Goal: Transaction & Acquisition: Book appointment/travel/reservation

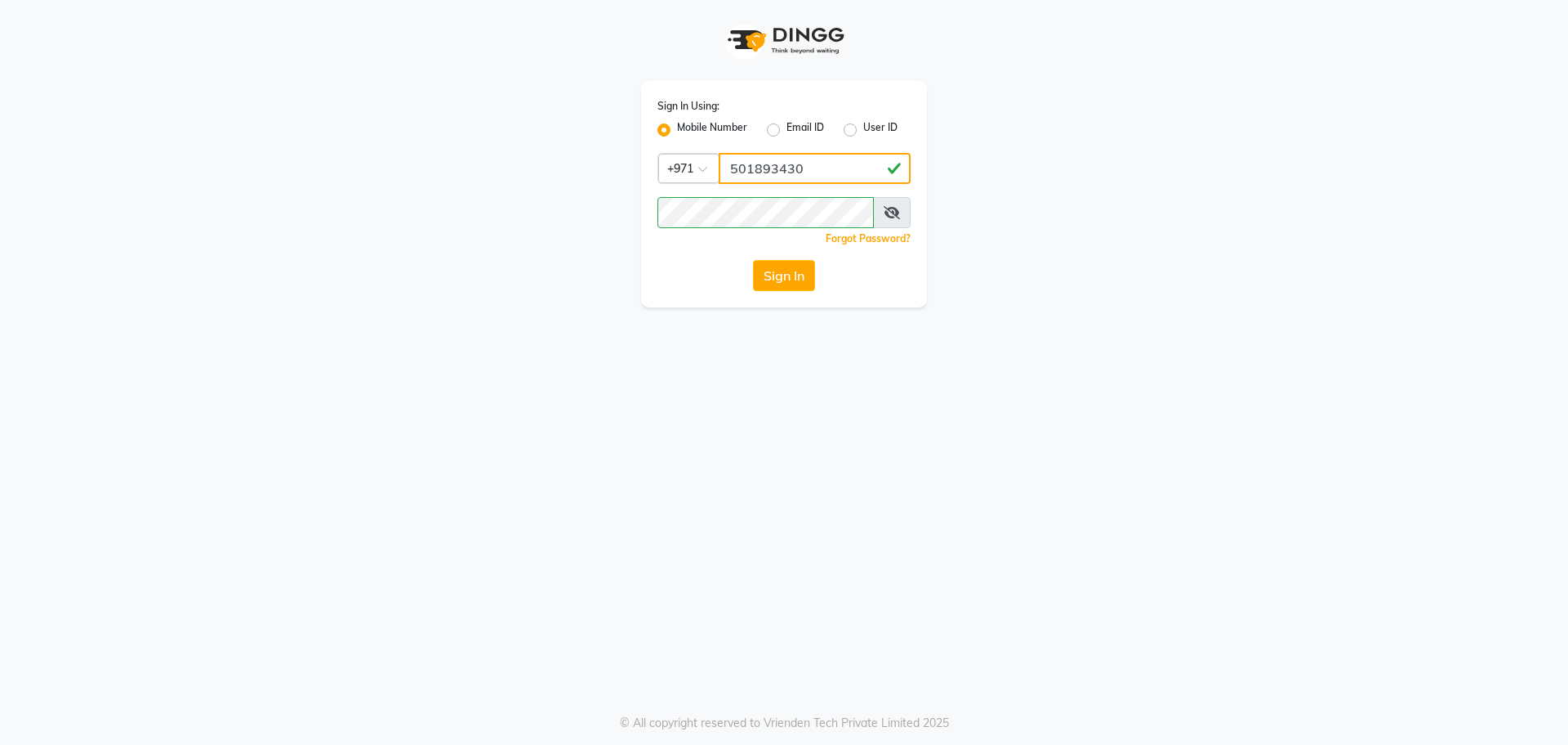
click at [820, 164] on input "501893430" at bounding box center [815, 167] width 192 height 31
type input "561989947"
click at [778, 273] on button "Sign In" at bounding box center [784, 275] width 62 height 31
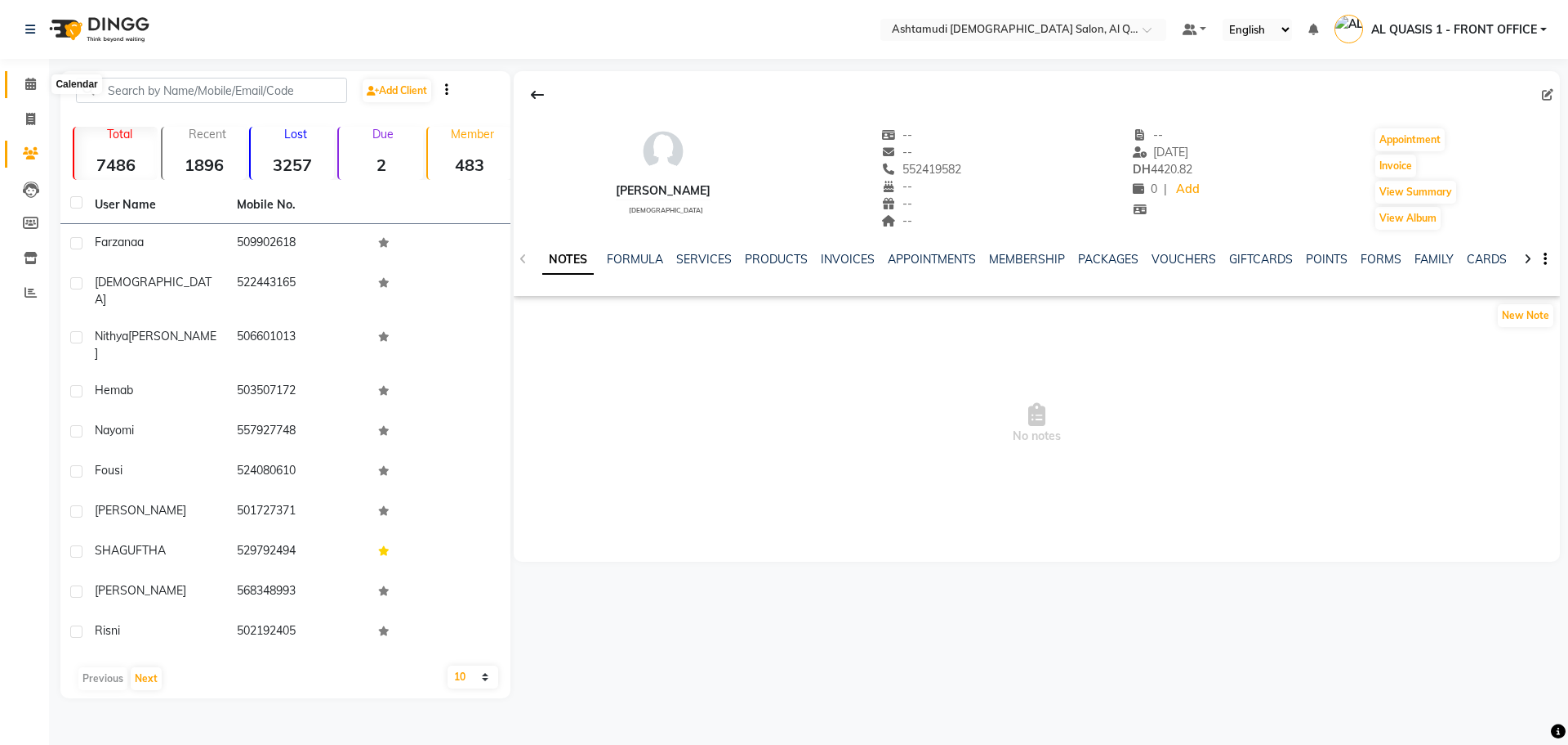
click at [30, 84] on icon at bounding box center [31, 84] width 11 height 12
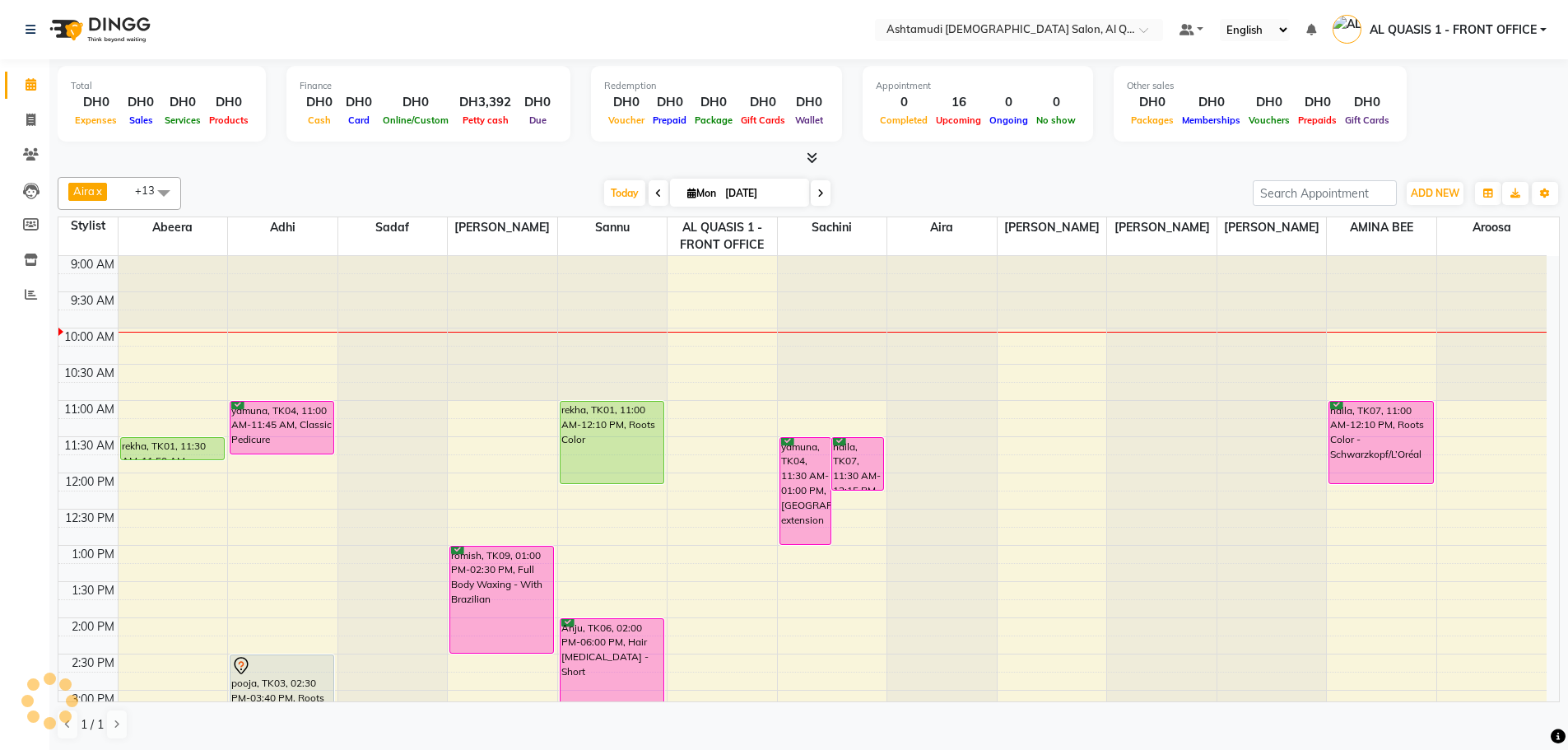
scroll to position [82, 0]
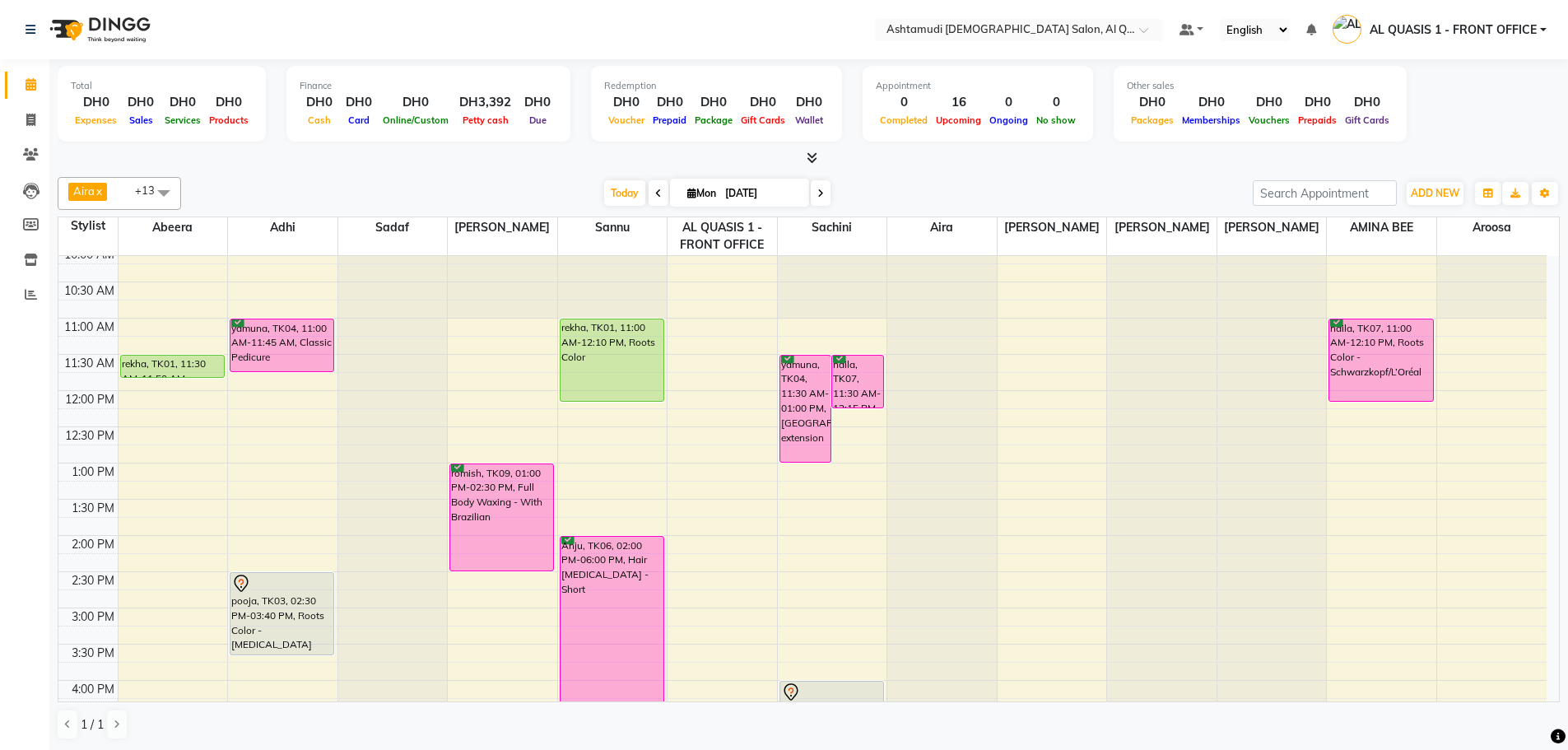
click at [811, 190] on span at bounding box center [821, 192] width 19 height 26
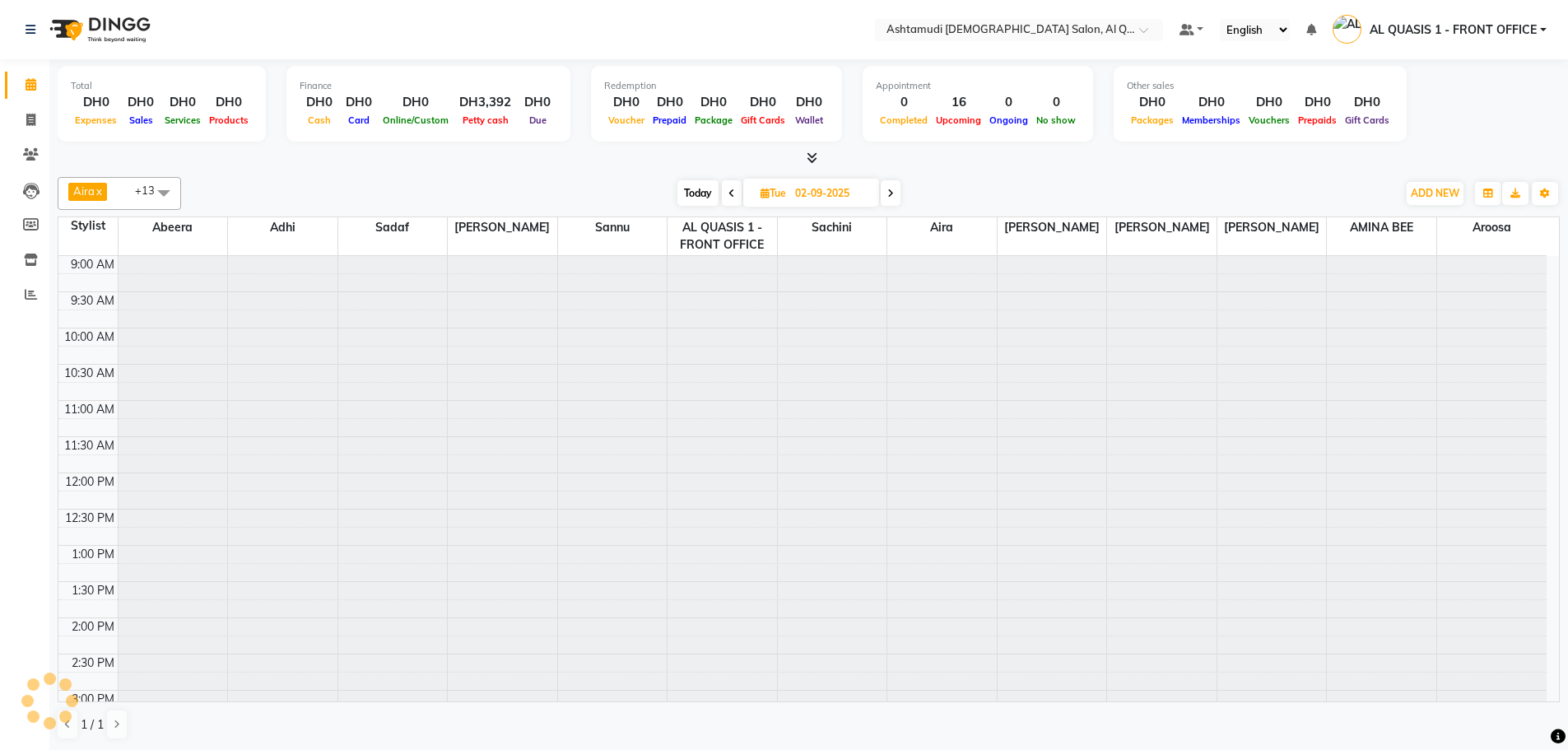
scroll to position [73, 0]
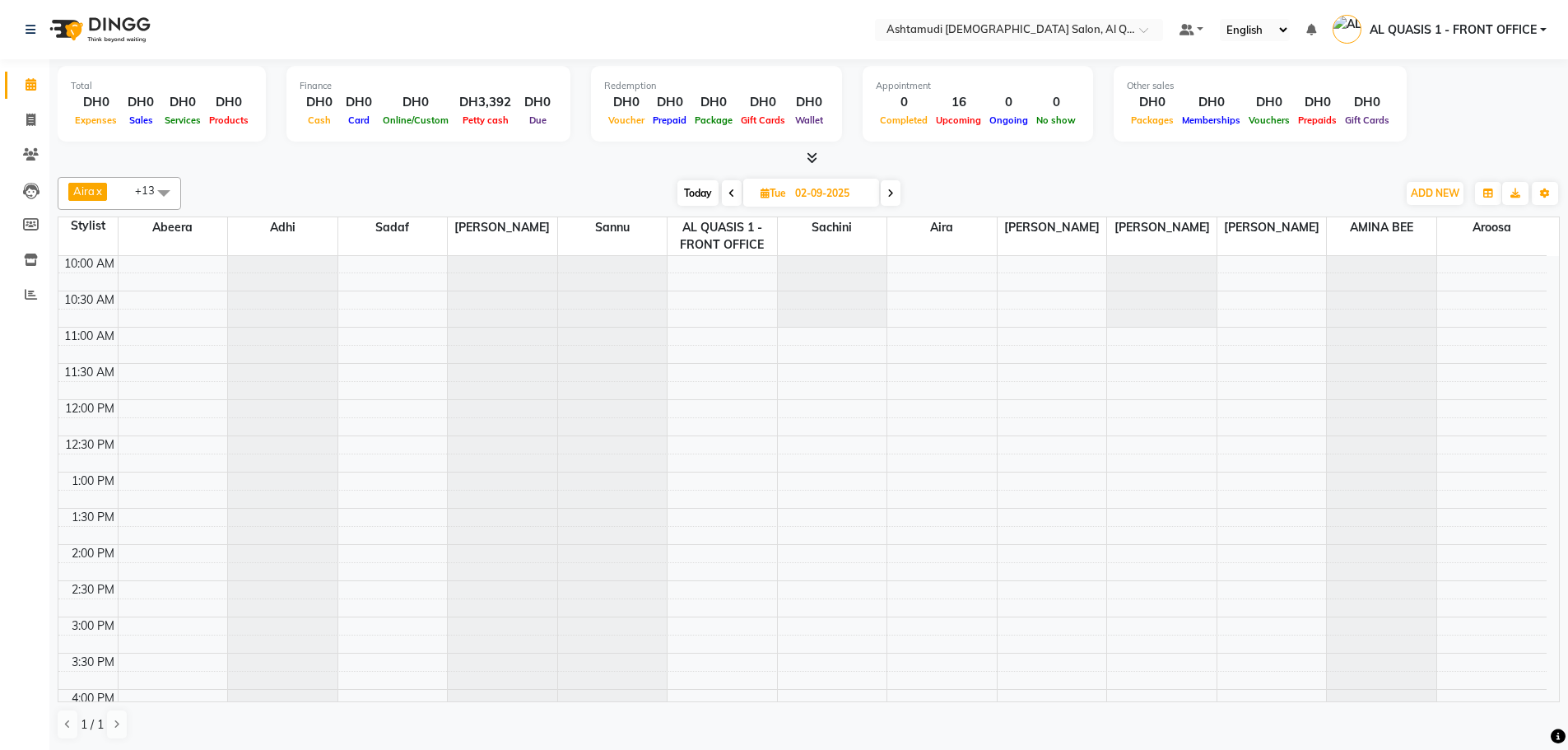
click at [893, 191] on icon at bounding box center [890, 193] width 6 height 10
type input "[DATE]"
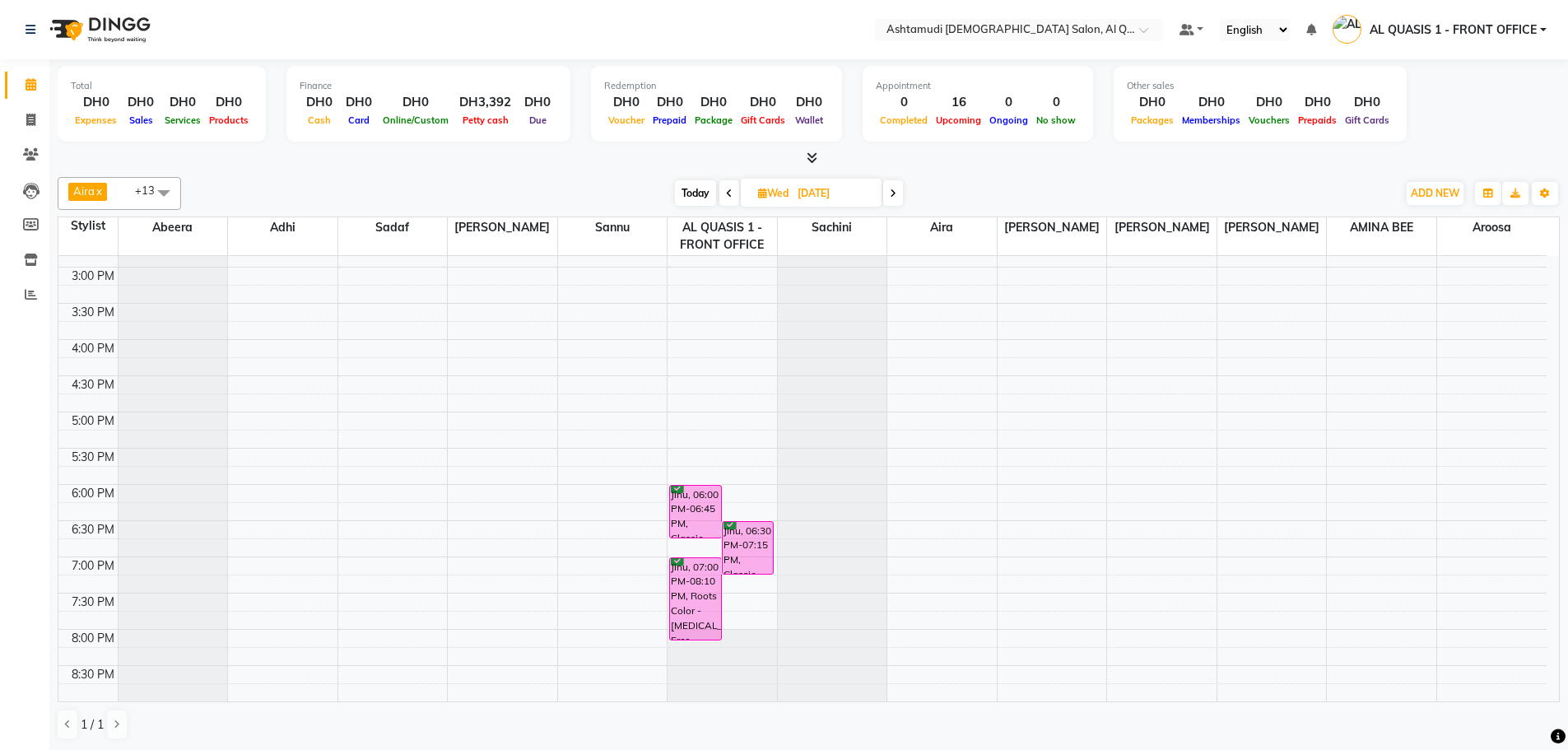
scroll to position [494, 0]
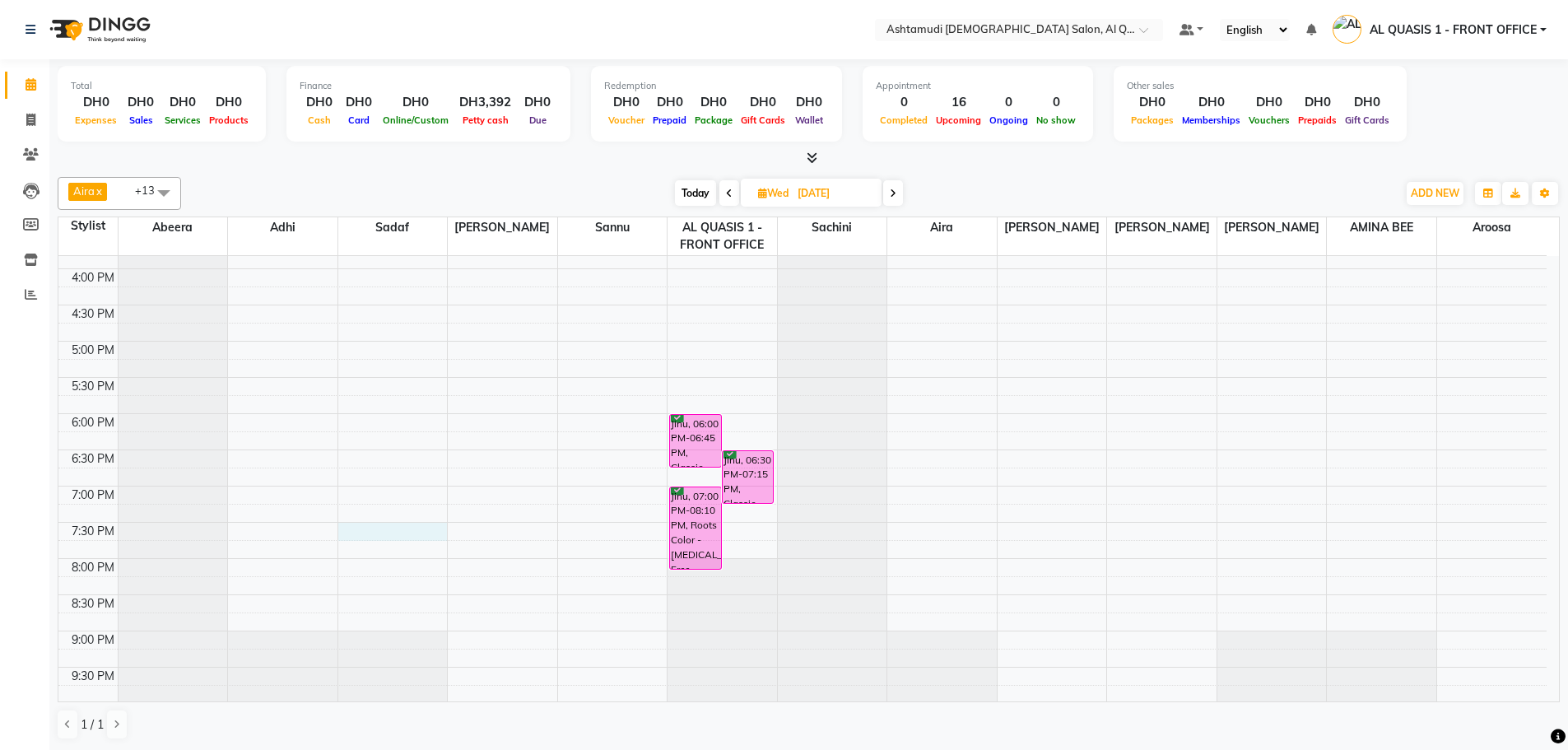
click at [390, 531] on div "9:00 AM 9:30 AM 10:00 AM 10:30 AM 11:00 AM 11:30 AM 12:00 PM 12:30 PM 1:00 PM 1…" at bounding box center [803, 269] width 1489 height 1013
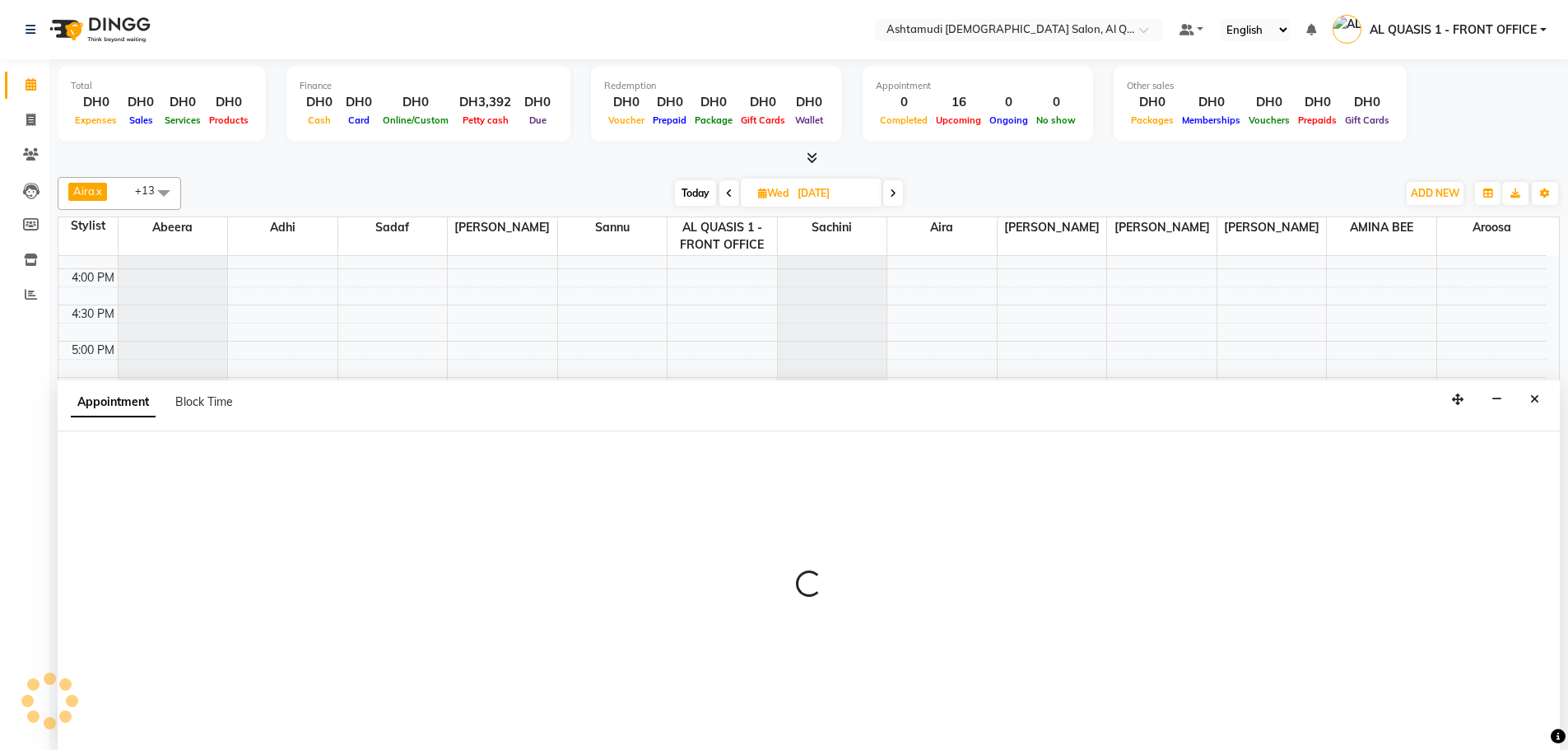
scroll to position [1, 0]
select select "53705"
select select "1170"
select select "tentative"
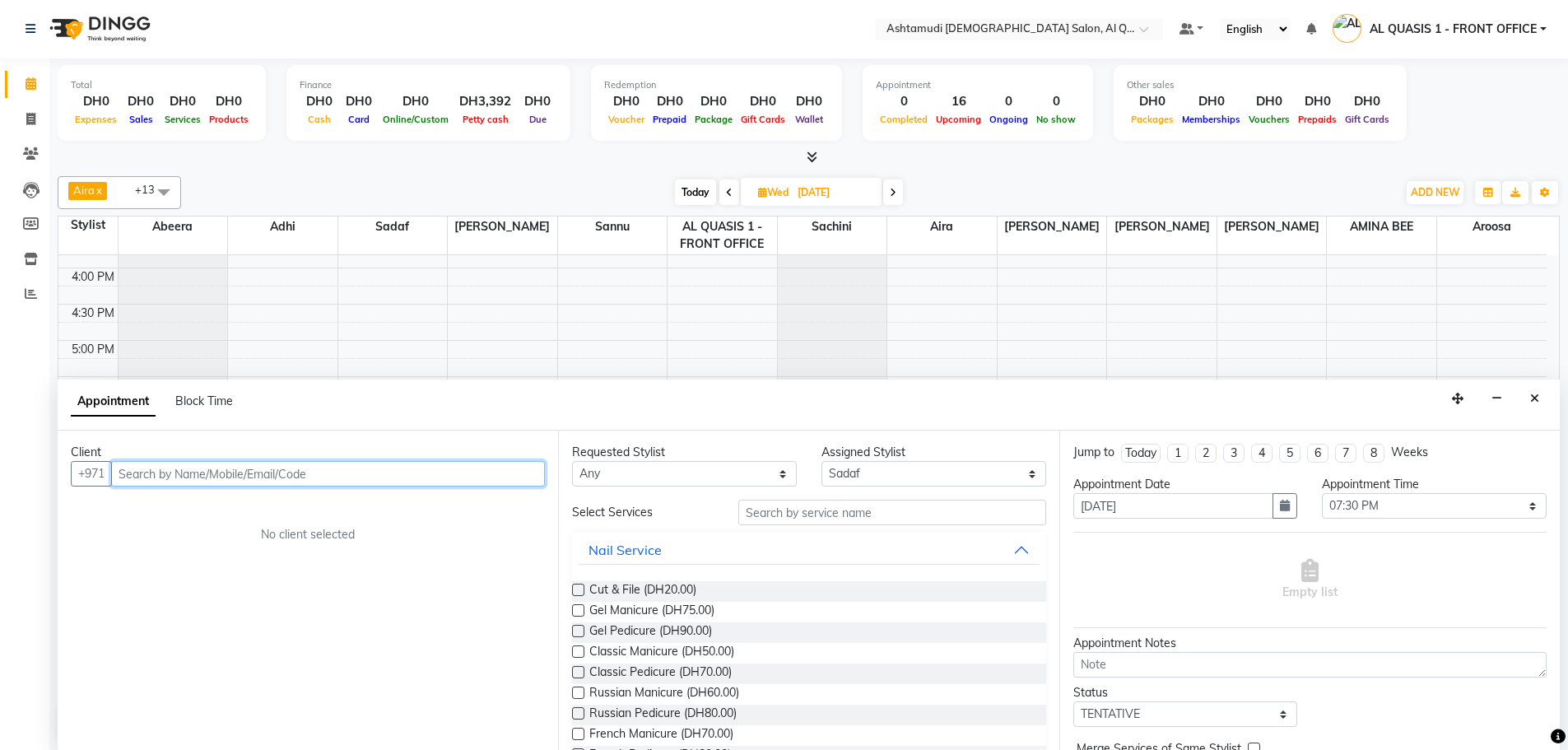
paste input "56 904 3565"
click at [162, 466] on input "56 904 3565" at bounding box center [294, 473] width 366 height 26
click at [135, 470] on input "56 9043565" at bounding box center [294, 473] width 366 height 26
click at [139, 467] on input "56 9043565" at bounding box center [294, 473] width 366 height 26
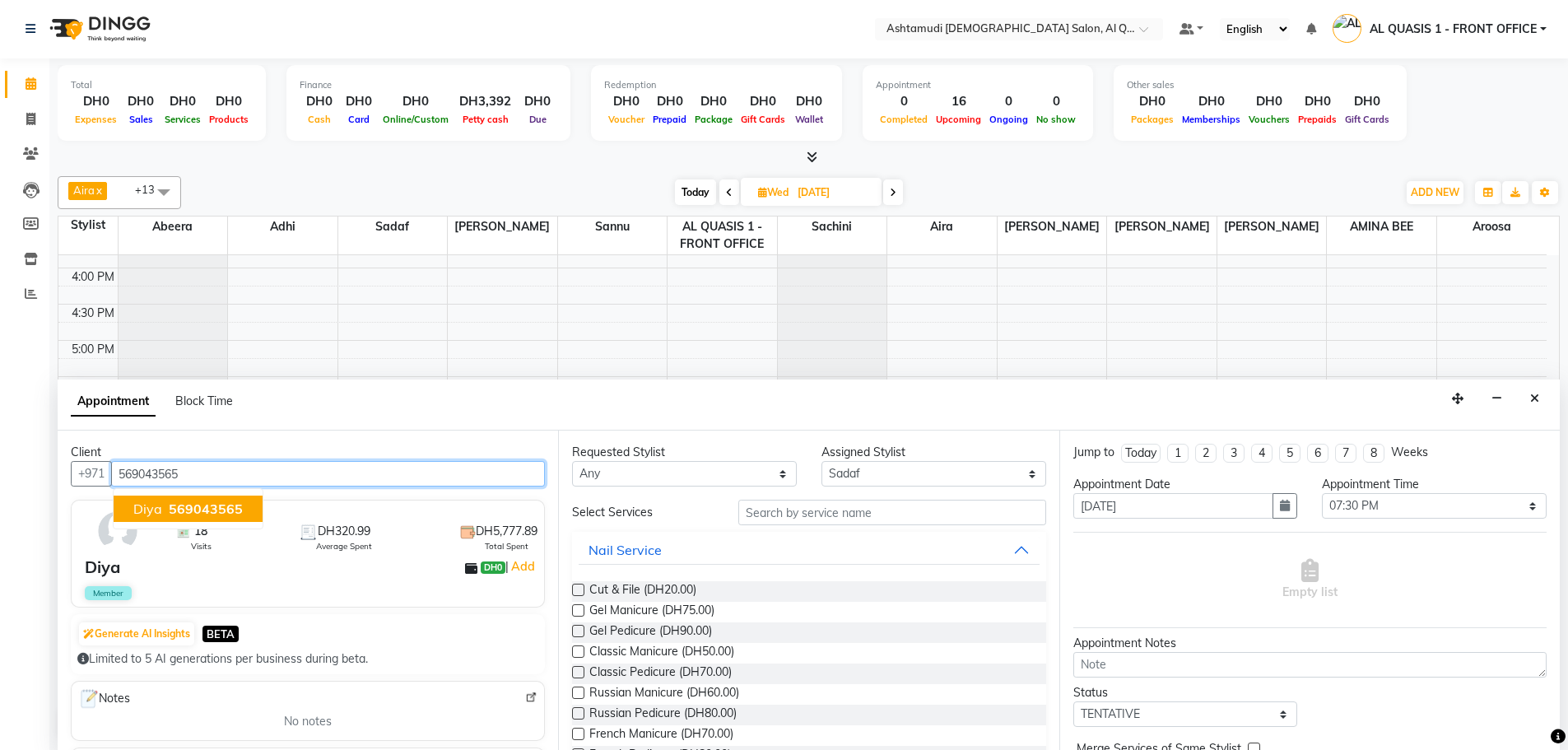
type input "569043565"
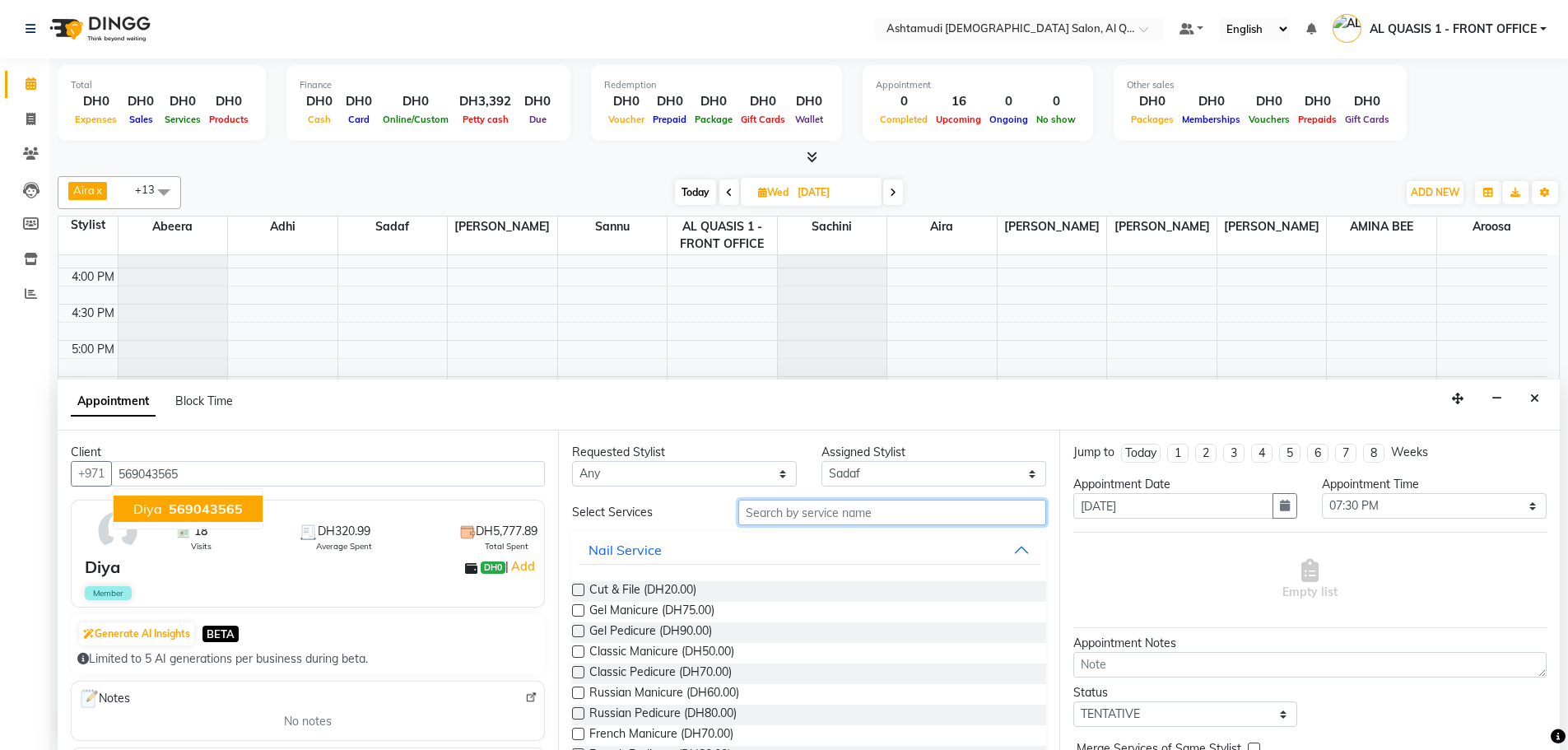
click at [846, 518] on input "text" at bounding box center [892, 512] width 308 height 26
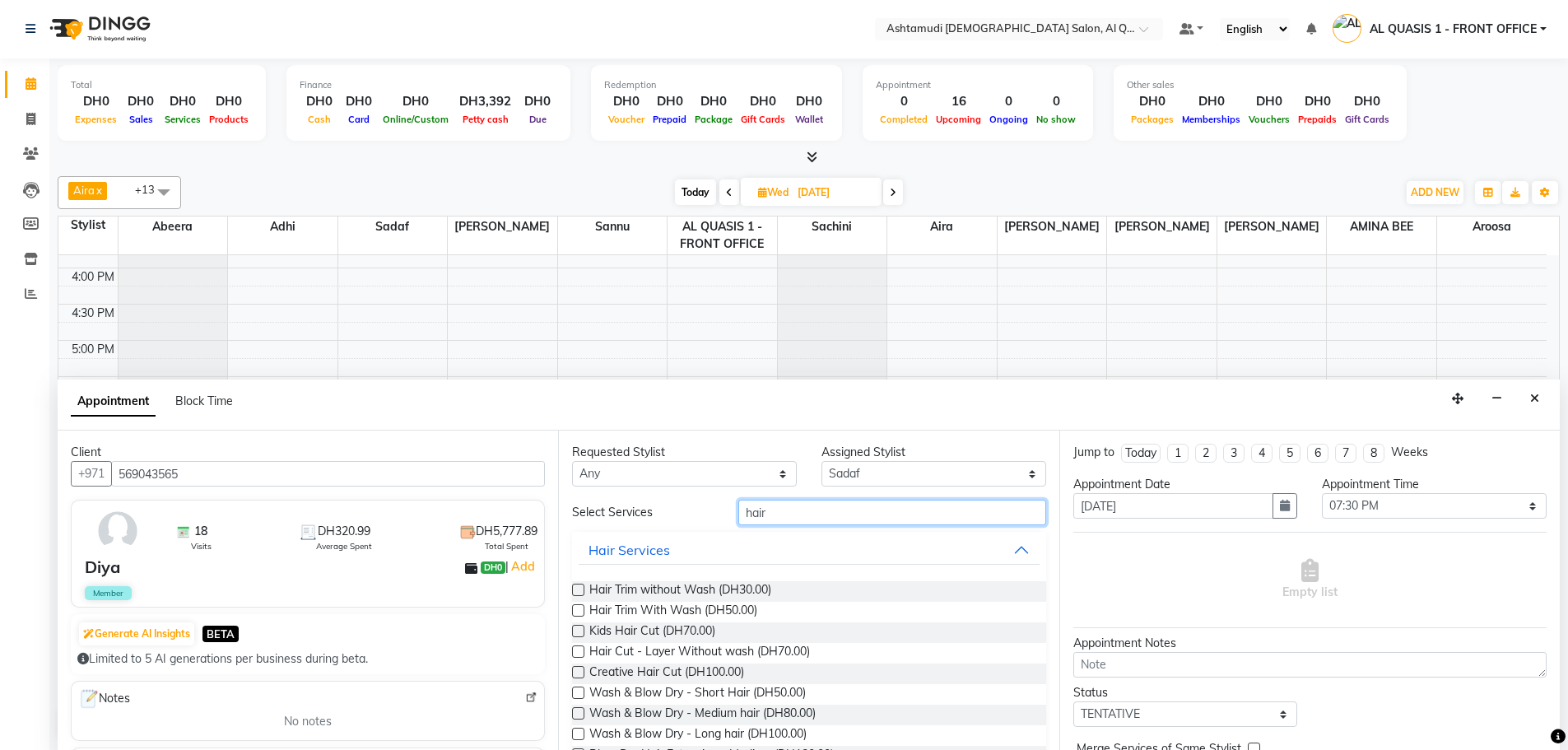
type input "hair"
click at [576, 711] on label at bounding box center [578, 713] width 12 height 12
click at [576, 711] on input "checkbox" at bounding box center [577, 715] width 11 height 11
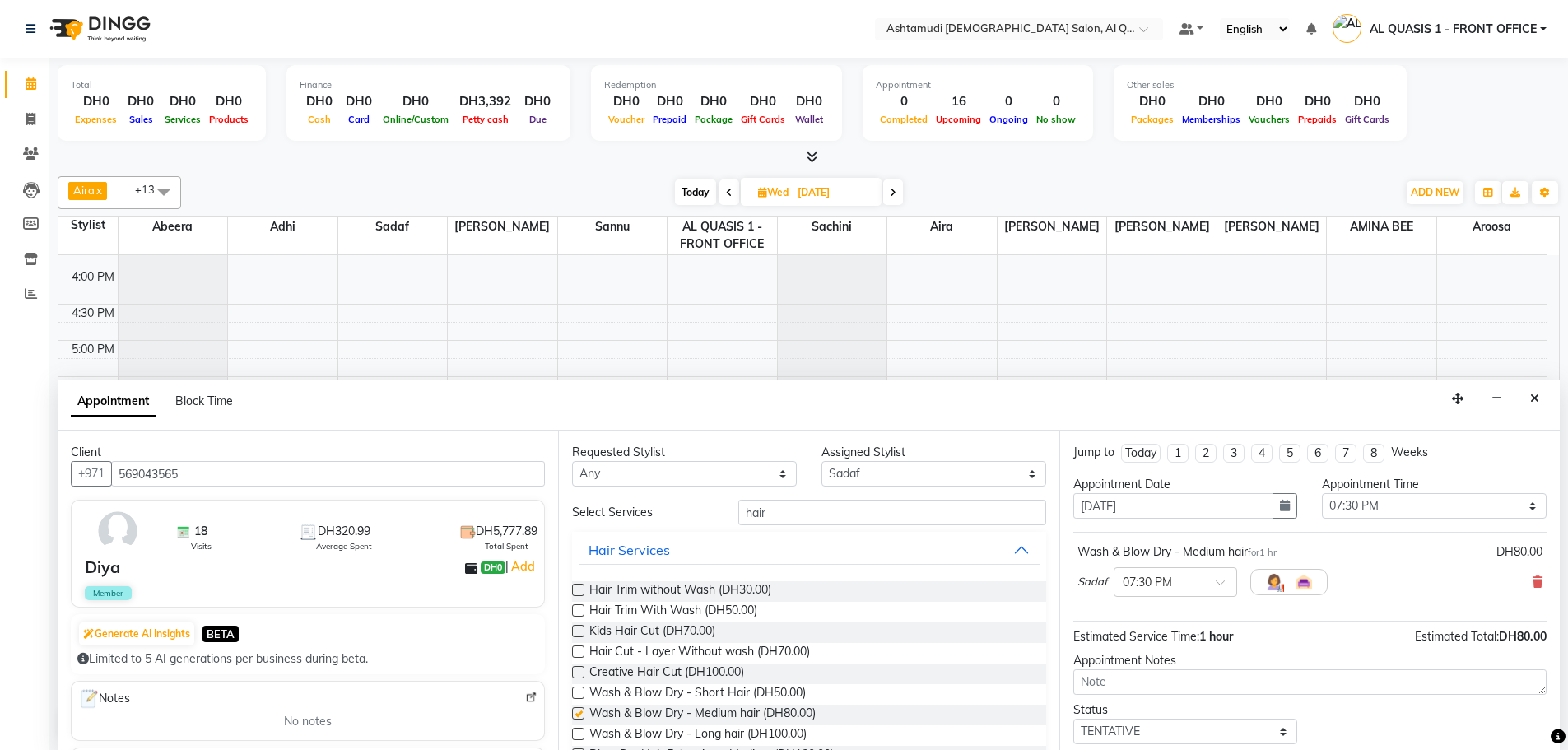
checkbox input "false"
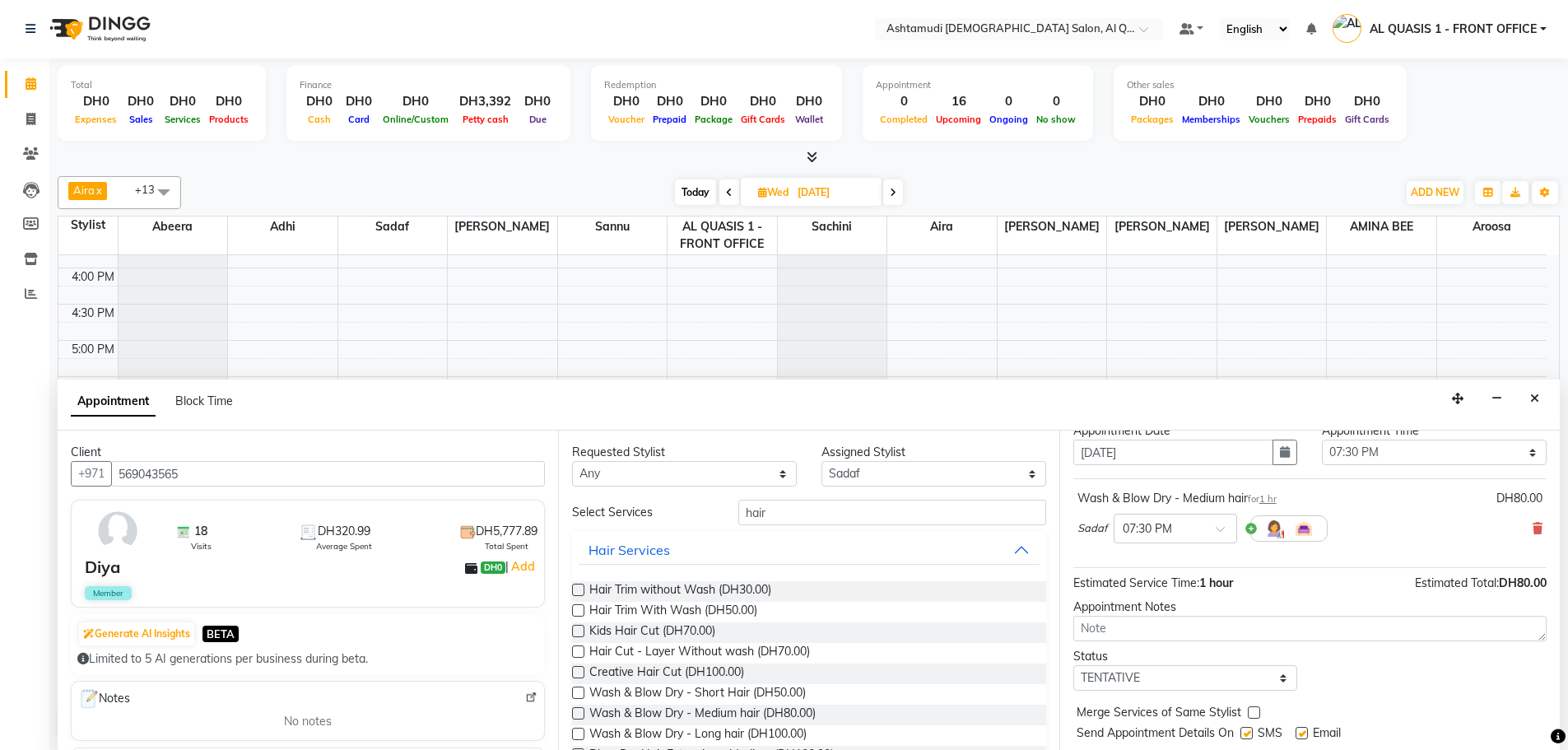
scroll to position [82, 0]
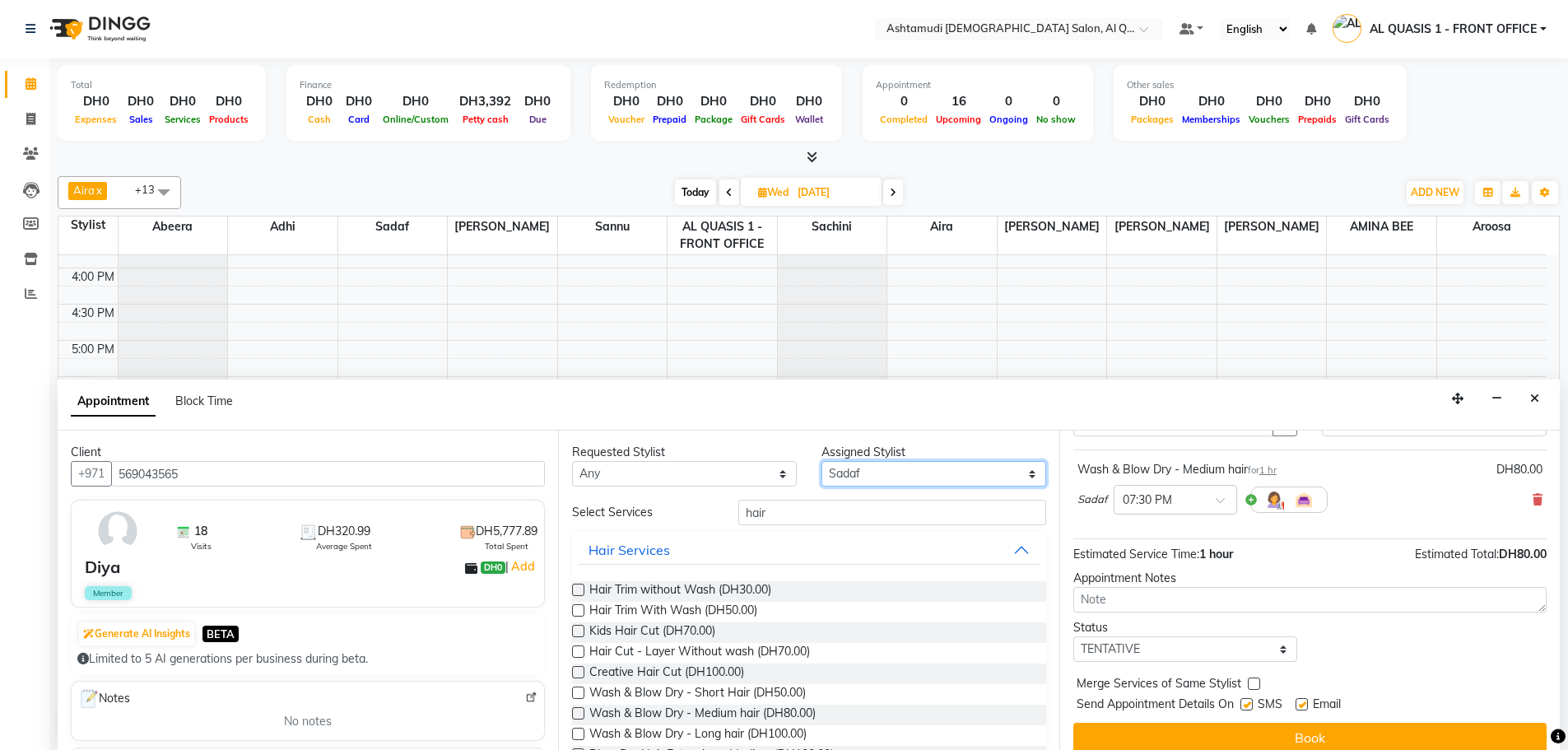
click at [853, 474] on select "Select Abeera Adhi [PERSON_NAME] AL QUASIS 1 - FRONT OFFICE [PERSON_NAME] [PERS…" at bounding box center [934, 473] width 225 height 26
select select "53699"
click at [822, 461] on select "Select Abeera Adhi [PERSON_NAME] AL QUASIS 1 - FRONT OFFICE [PERSON_NAME] [PERS…" at bounding box center [934, 473] width 225 height 26
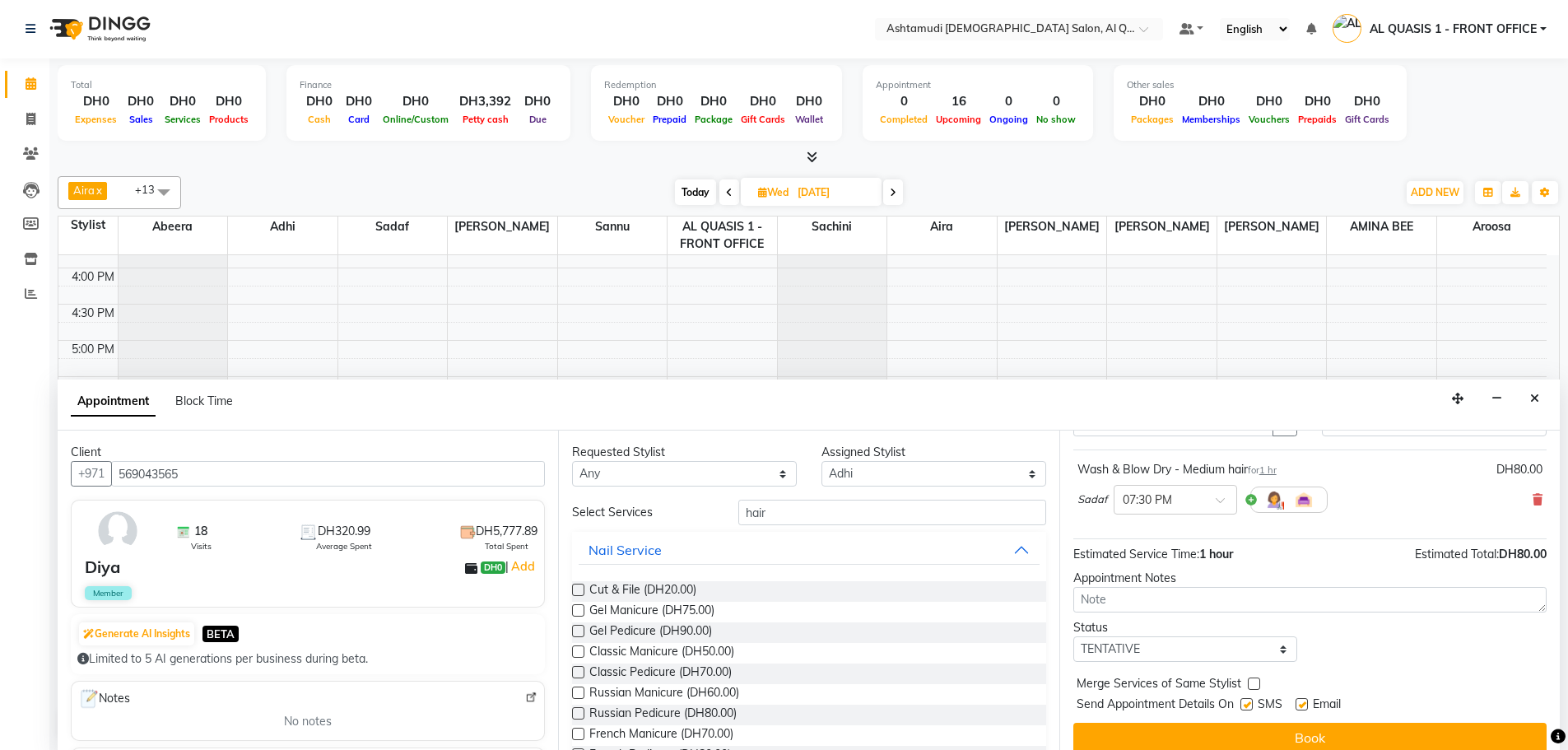
click at [580, 647] on label at bounding box center [578, 651] width 12 height 12
click at [580, 648] on input "checkbox" at bounding box center [577, 653] width 11 height 11
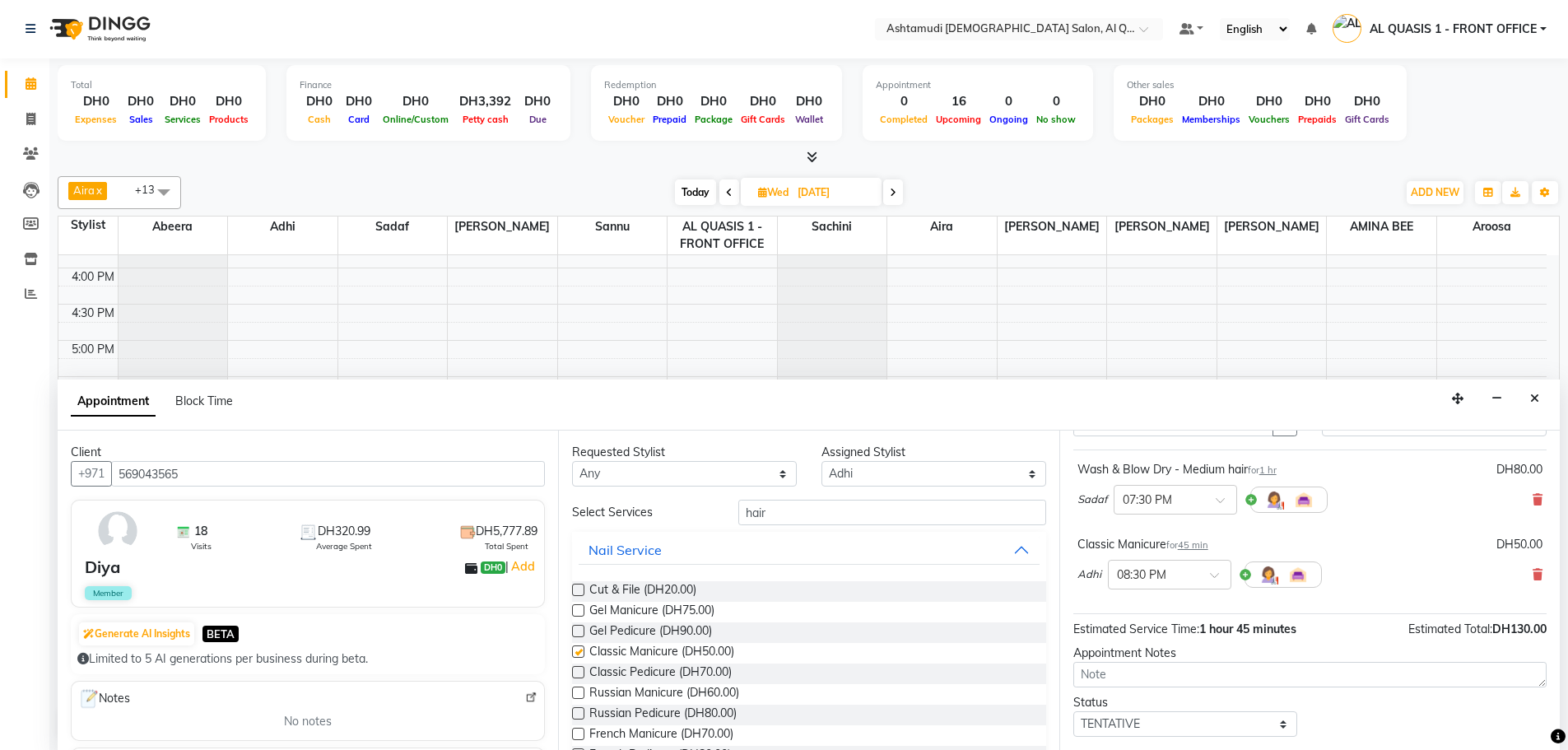
checkbox input "false"
click at [578, 671] on label at bounding box center [578, 671] width 12 height 12
click at [578, 671] on input "checkbox" at bounding box center [577, 673] width 11 height 11
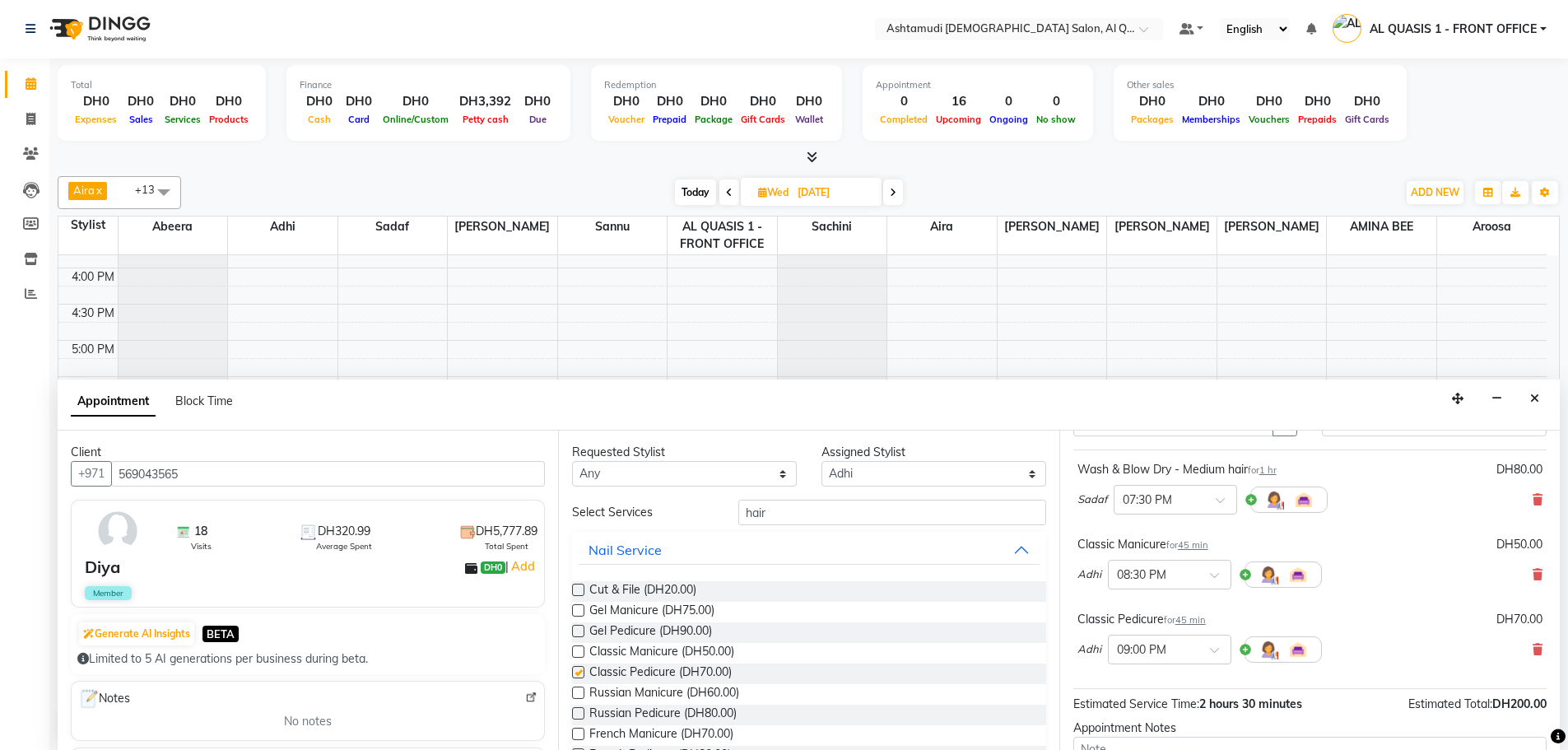
scroll to position [329, 0]
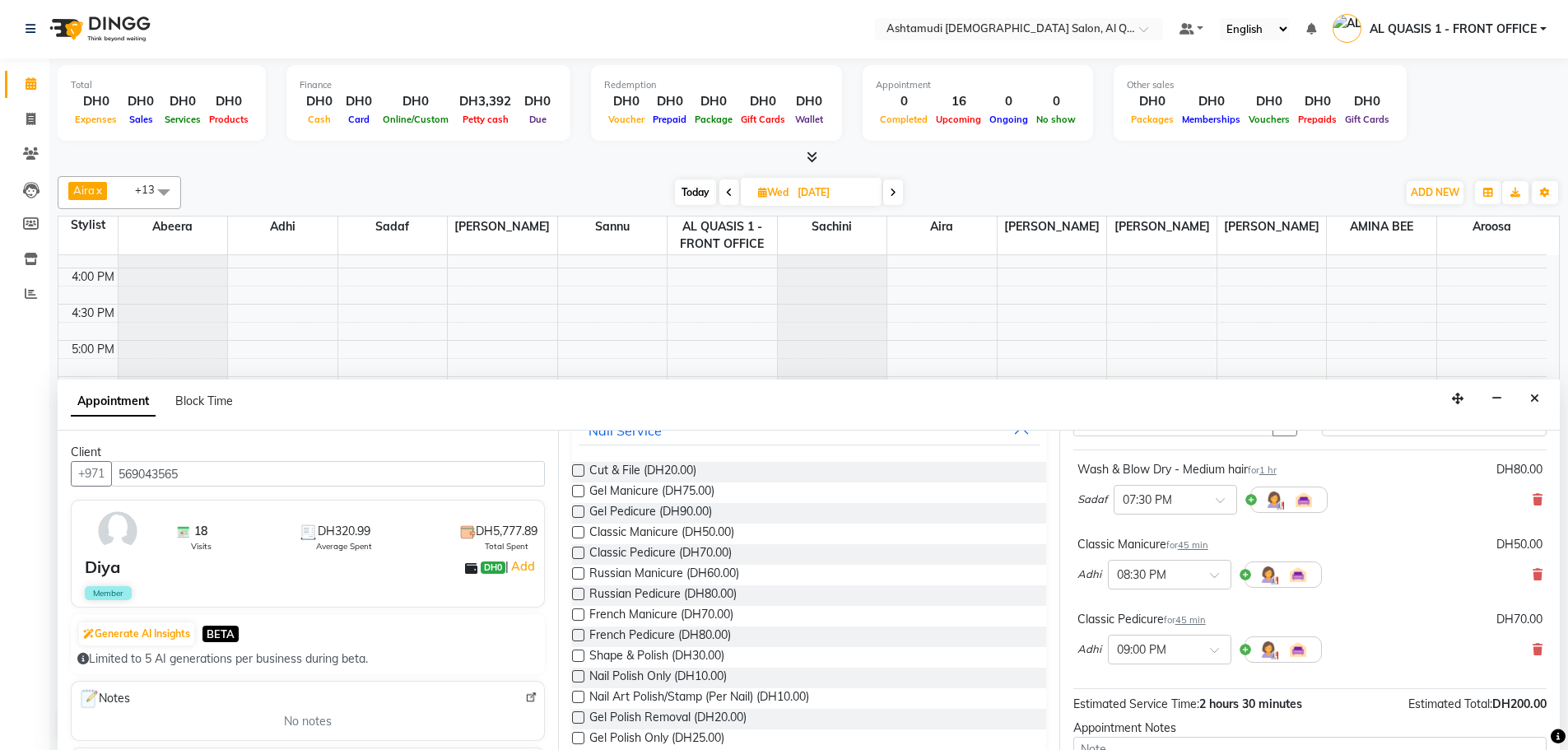
checkbox input "false"
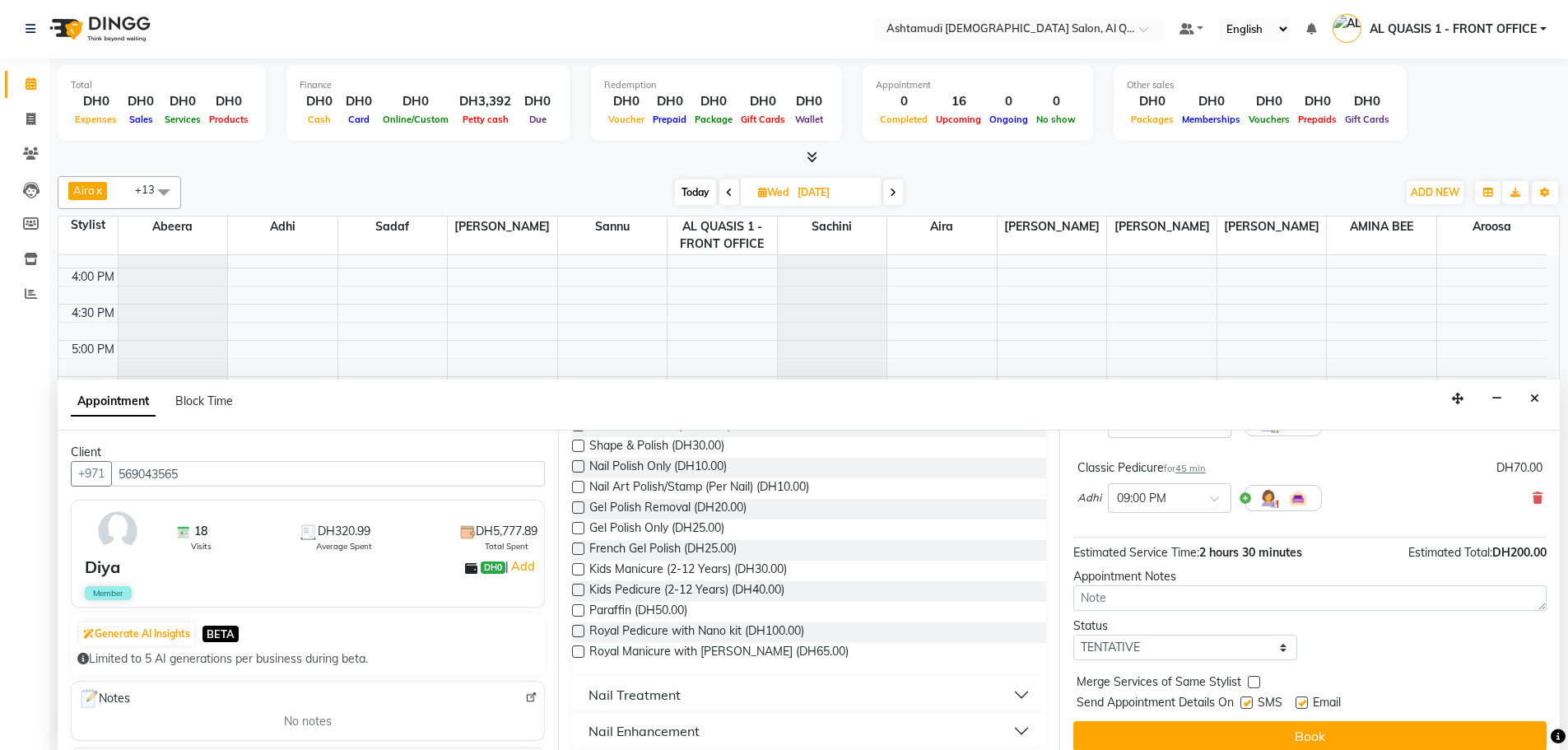
scroll to position [248, 0]
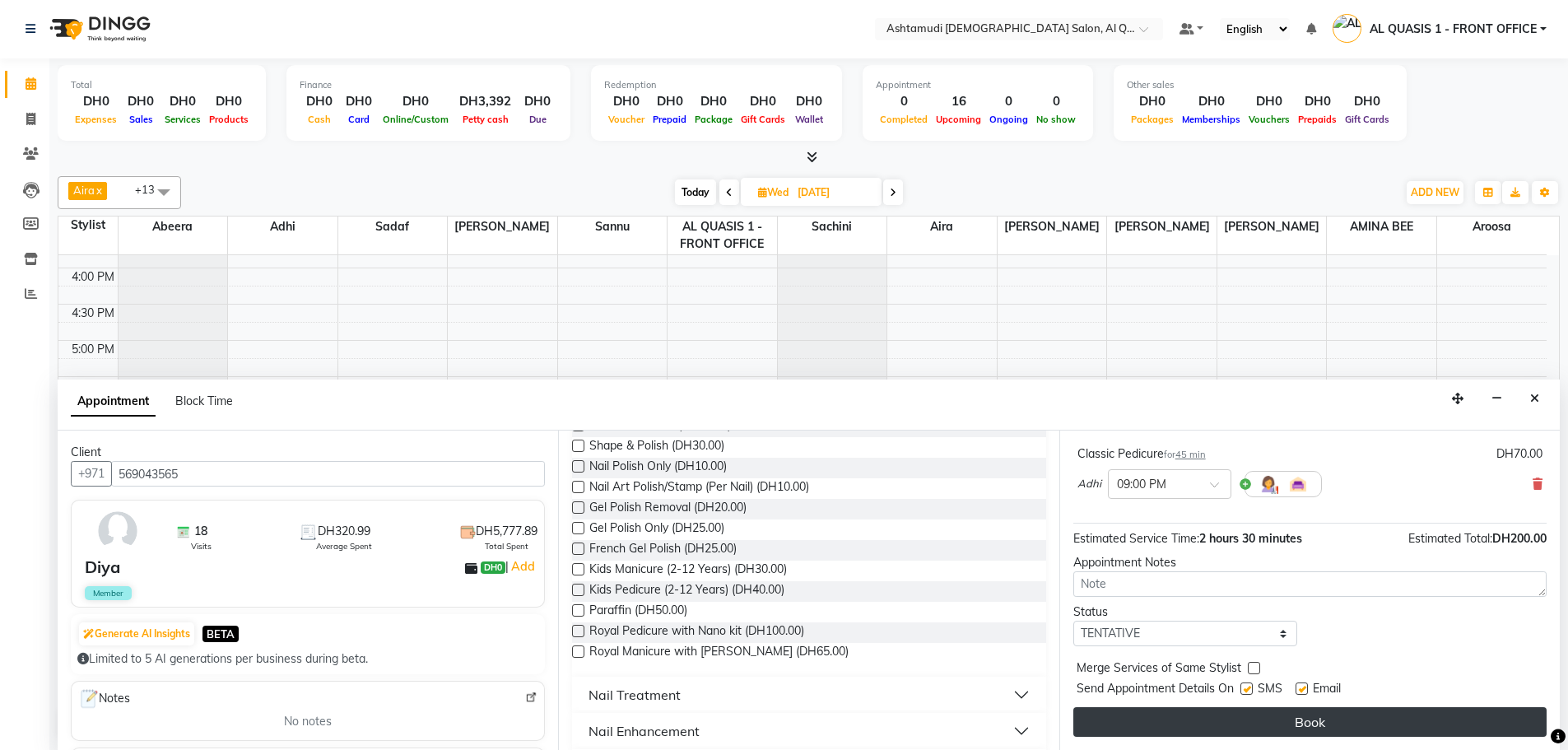
click at [1117, 727] on button "Book" at bounding box center [1310, 722] width 473 height 30
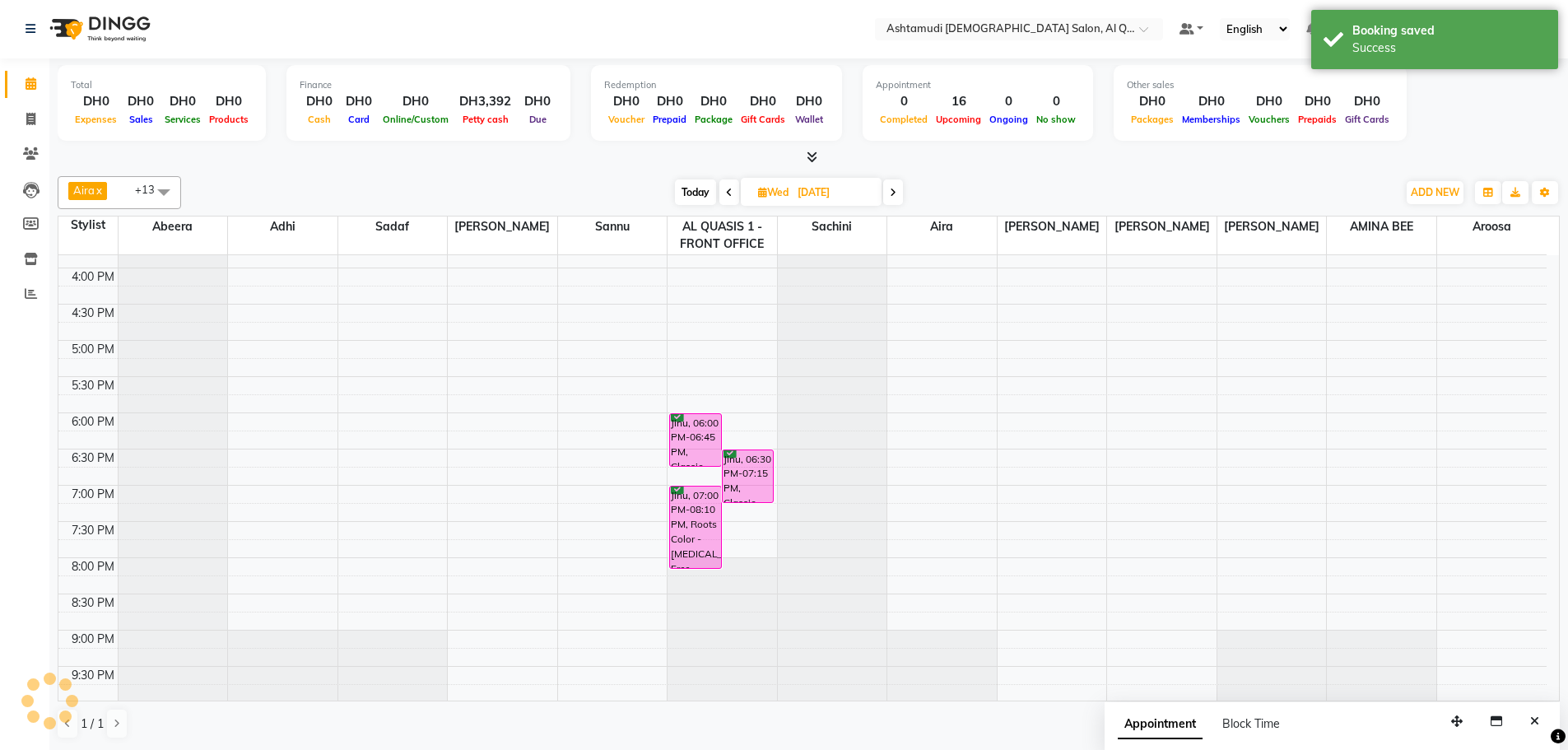
scroll to position [0, 0]
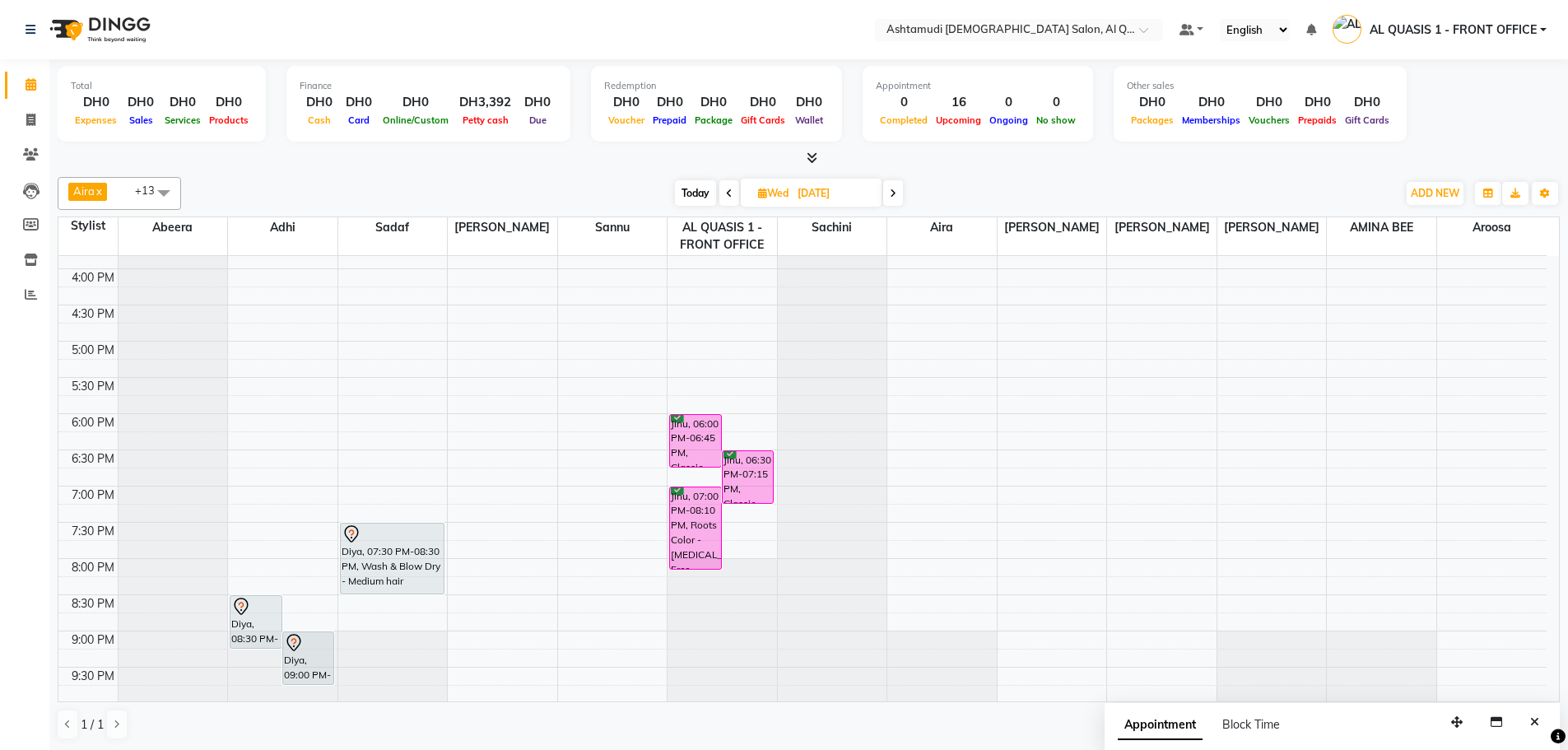
click at [691, 189] on span "Today" at bounding box center [696, 192] width 41 height 26
type input "[DATE]"
